Goal: Check status: Check status

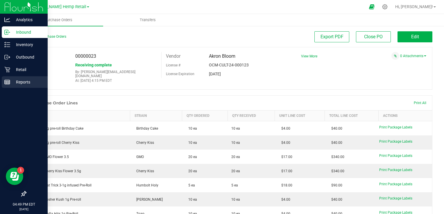
click at [21, 83] on p "Reports" at bounding box center [27, 82] width 35 height 7
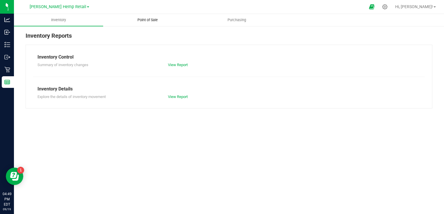
click at [154, 23] on uib-tab-heading "Point of Sale" at bounding box center [147, 20] width 89 height 12
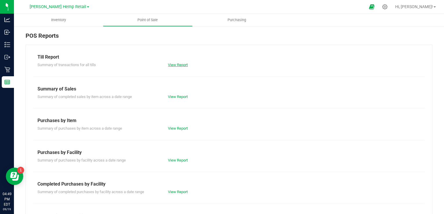
click at [179, 66] on link "View Report" at bounding box center [178, 65] width 20 height 4
